Goal: Transaction & Acquisition: Subscribe to service/newsletter

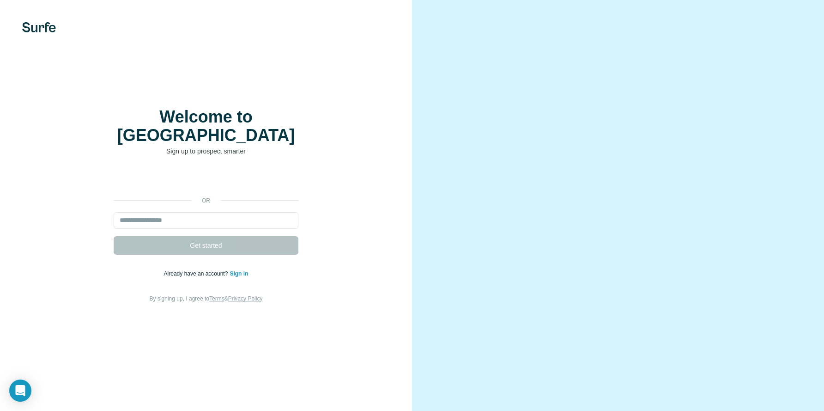
type input "**********"
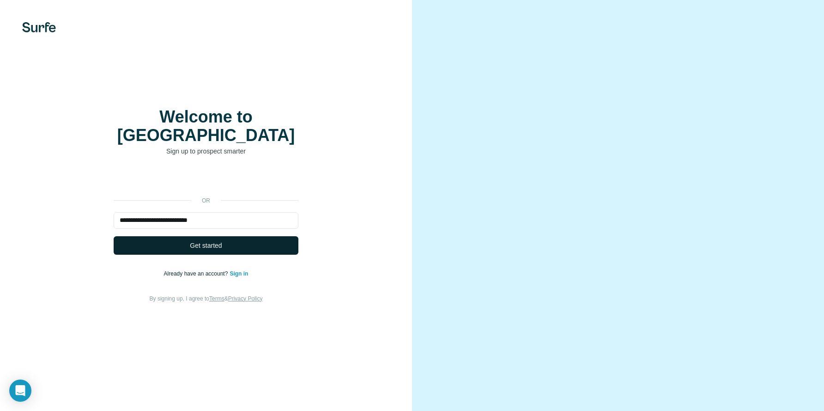
click at [218, 241] on span "Get started" at bounding box center [206, 245] width 32 height 9
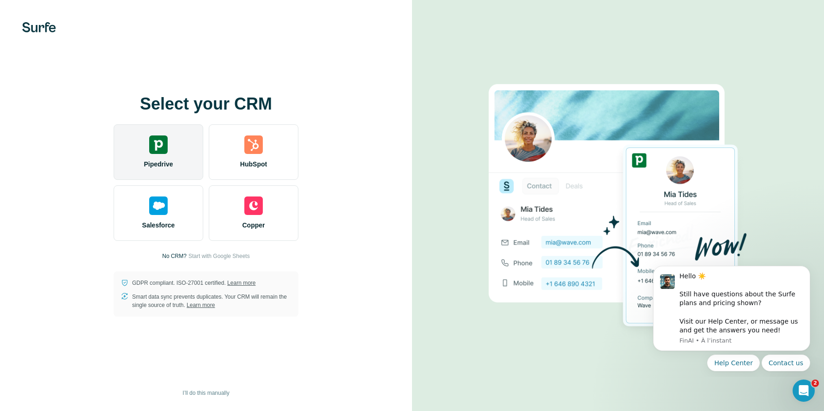
click at [158, 160] on span "Pipedrive" at bounding box center [158, 163] width 29 height 9
